Goal: Task Accomplishment & Management: Complete application form

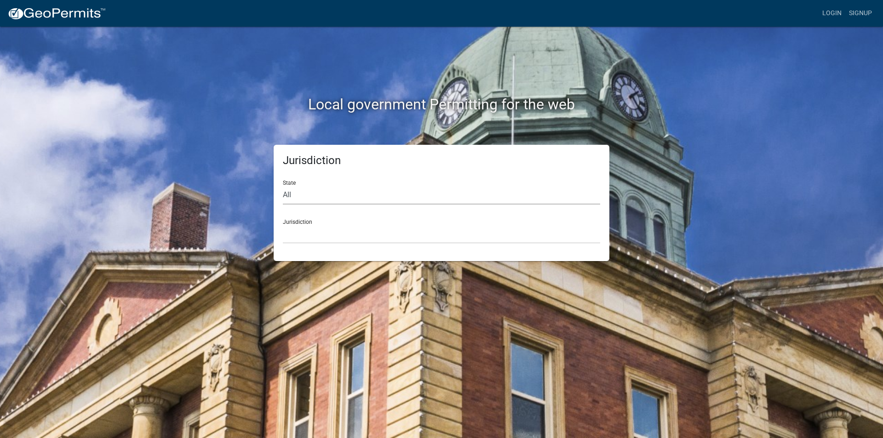
click at [312, 196] on select "All [US_STATE] [US_STATE] [US_STATE] [US_STATE] [US_STATE] [US_STATE] [US_STATE…" at bounding box center [441, 195] width 317 height 19
select select "[US_STATE]"
click at [283, 186] on select "All [US_STATE] [US_STATE] [US_STATE] [US_STATE] [US_STATE] [US_STATE] [US_STATE…" at bounding box center [441, 195] width 317 height 19
click at [317, 230] on select "[GEOGRAPHIC_DATA], [US_STATE] [GEOGRAPHIC_DATA], [US_STATE] [GEOGRAPHIC_DATA], …" at bounding box center [441, 234] width 317 height 19
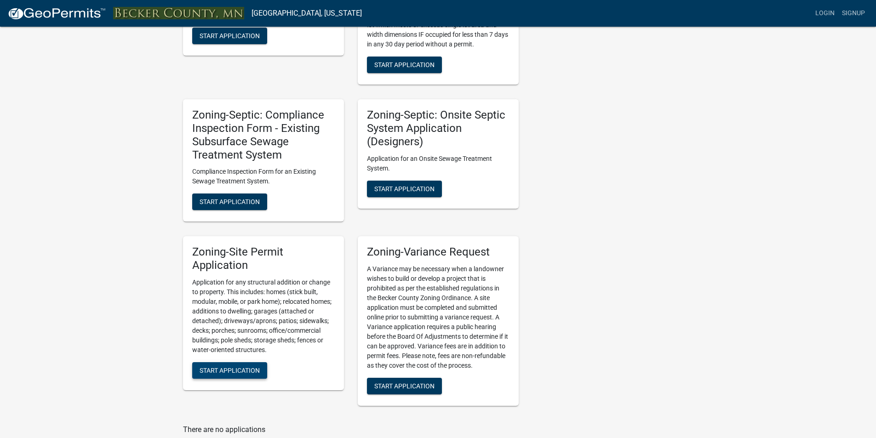
scroll to position [619, 0]
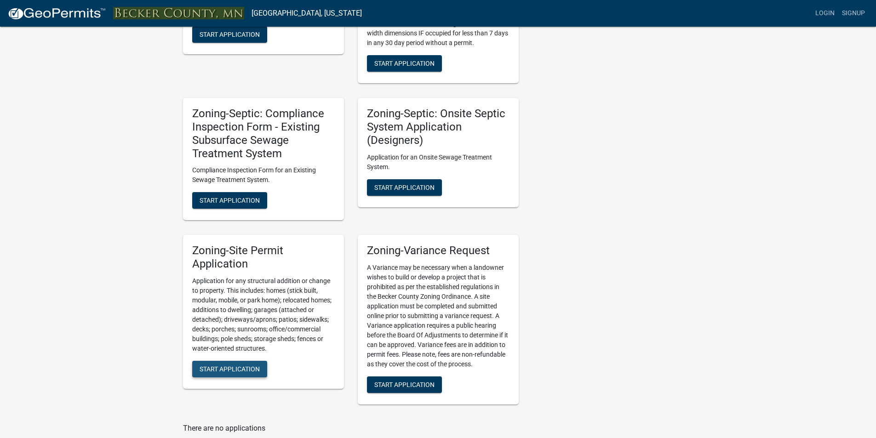
click at [240, 367] on span "Start Application" at bounding box center [230, 368] width 60 height 7
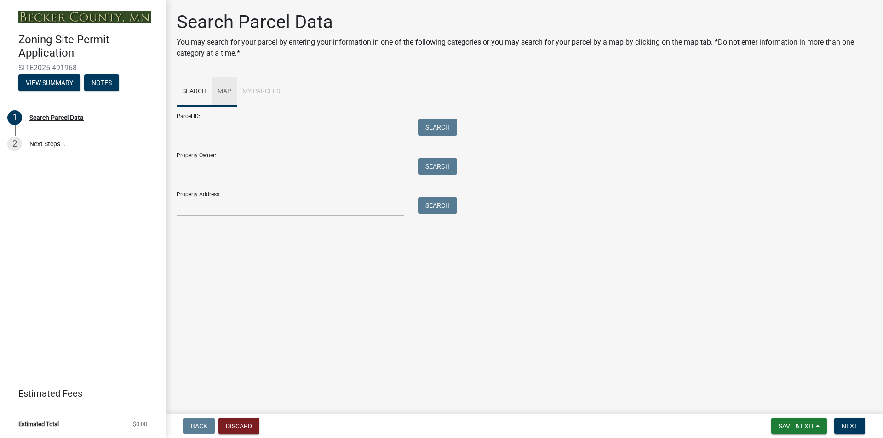
click at [227, 88] on link "Map" at bounding box center [224, 91] width 25 height 29
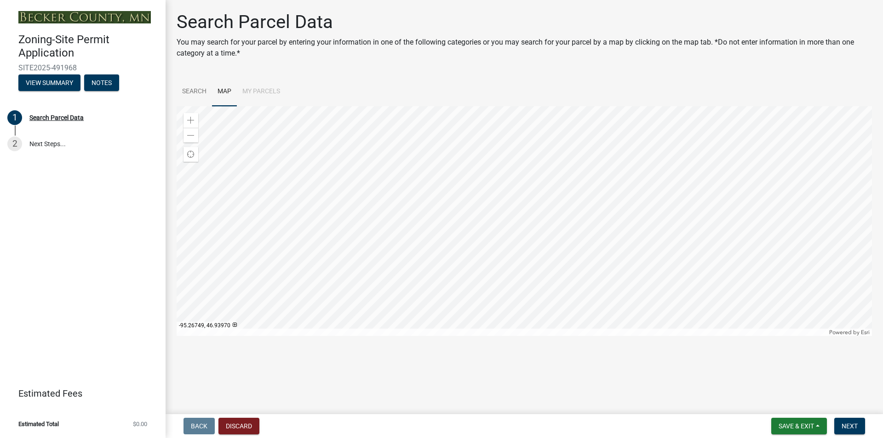
click at [622, 221] on div at bounding box center [524, 221] width 695 height 230
click at [564, 243] on div at bounding box center [524, 221] width 695 height 230
click at [554, 156] on div at bounding box center [524, 221] width 695 height 230
click at [581, 134] on div at bounding box center [524, 221] width 695 height 230
click at [757, 299] on div at bounding box center [524, 221] width 695 height 230
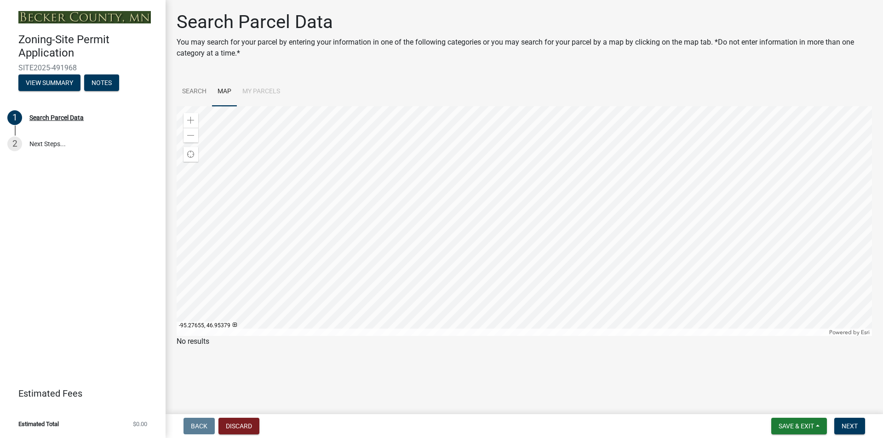
click at [673, 170] on div at bounding box center [524, 221] width 695 height 230
click at [715, 251] on div at bounding box center [524, 221] width 695 height 230
click at [602, 232] on div at bounding box center [524, 221] width 695 height 230
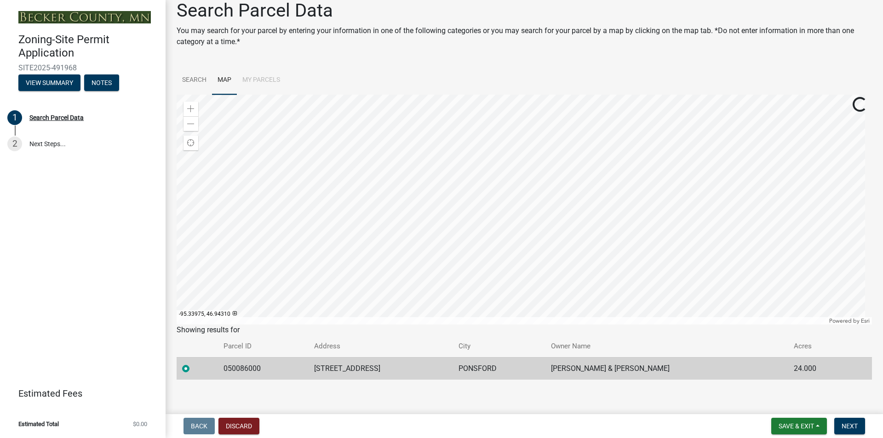
scroll to position [17, 0]
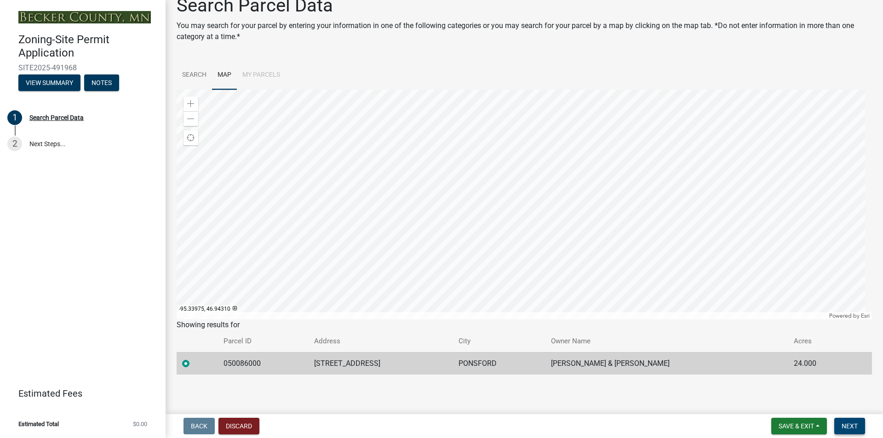
click at [840, 427] on button "Next" at bounding box center [849, 426] width 31 height 17
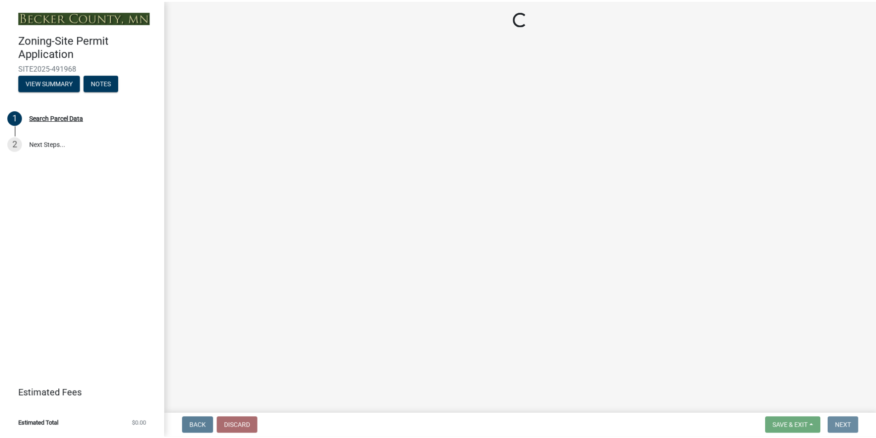
scroll to position [0, 0]
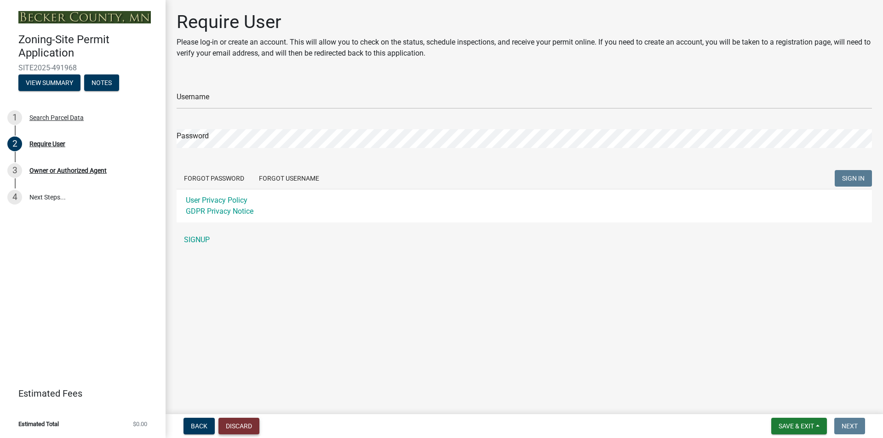
click at [245, 428] on button "Discard" at bounding box center [238, 426] width 41 height 17
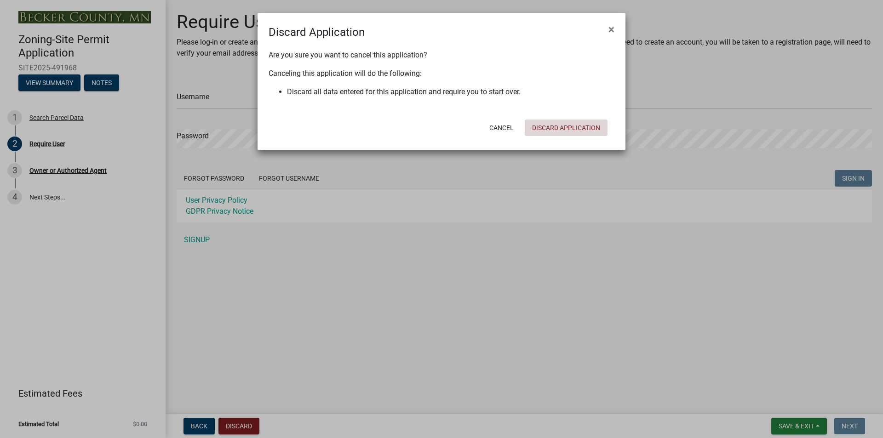
drag, startPoint x: 595, startPoint y: 125, endPoint x: 597, endPoint y: 79, distance: 46.5
click at [594, 126] on button "Discard Application" at bounding box center [566, 128] width 83 height 17
